Goal: Navigation & Orientation: Find specific page/section

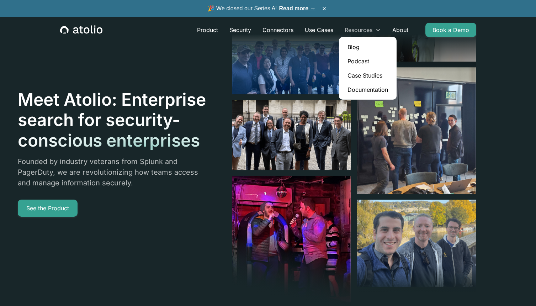
click at [372, 28] on div "Resources" at bounding box center [359, 30] width 28 height 9
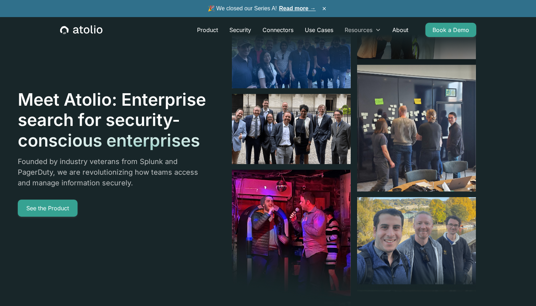
click at [372, 28] on div "Resources" at bounding box center [359, 30] width 28 height 9
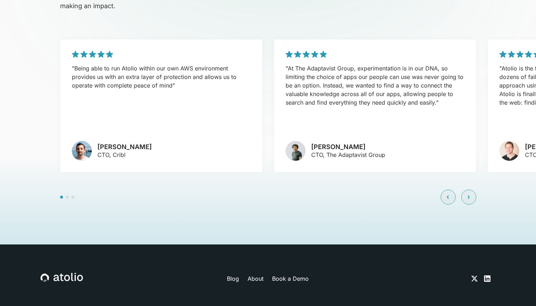
scroll to position [1717, 0]
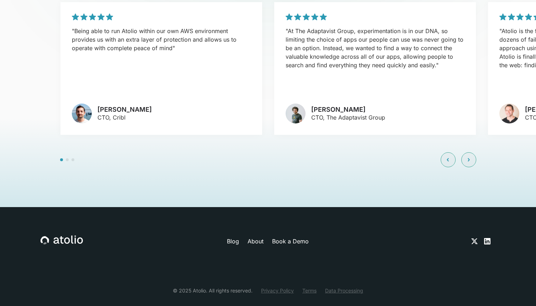
click at [256, 237] on link "About" at bounding box center [256, 241] width 16 height 9
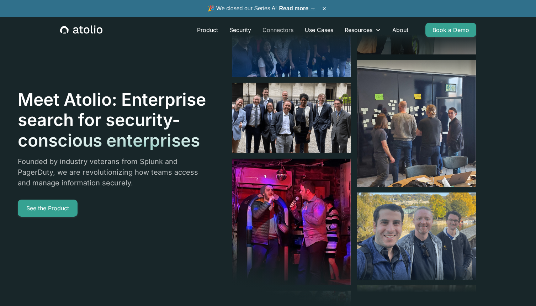
click at [284, 29] on link "Connectors" at bounding box center [278, 30] width 42 height 14
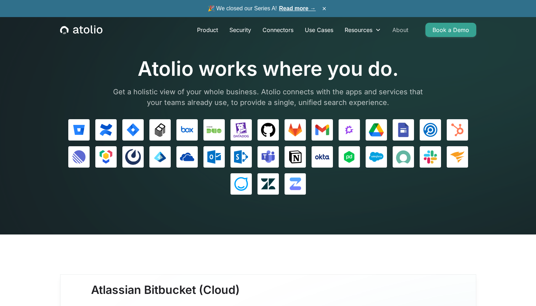
click at [399, 30] on link "About" at bounding box center [400, 30] width 27 height 14
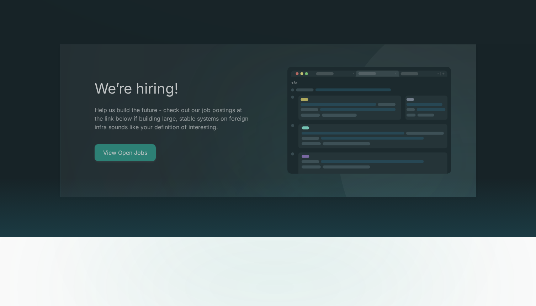
scroll to position [1366, 0]
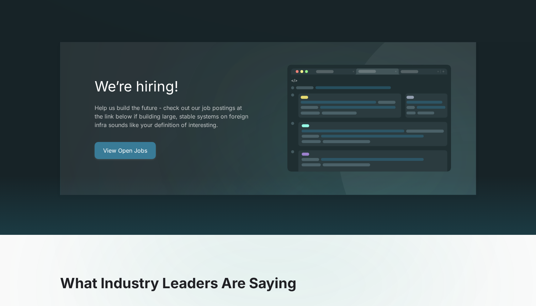
click at [129, 142] on link "View Open Jobs" at bounding box center [125, 150] width 61 height 17
